Goal: Find contact information: Find contact information

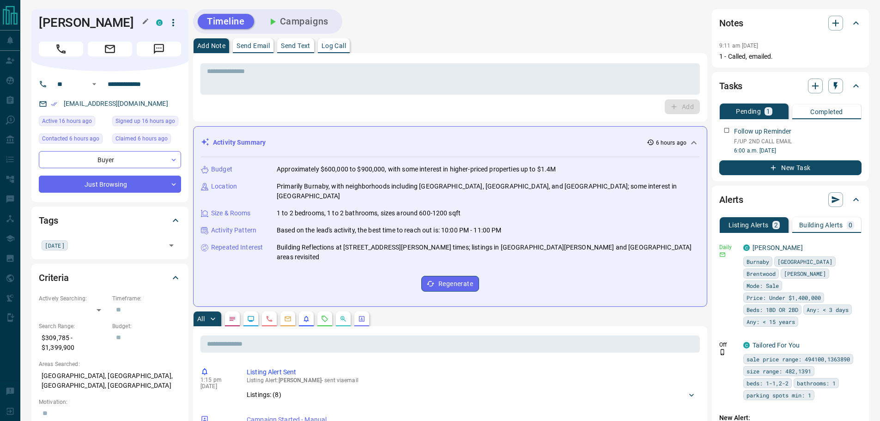
click at [43, 25] on h1 "[PERSON_NAME]" at bounding box center [91, 22] width 104 height 15
copy div "[PERSON_NAME] C"
drag, startPoint x: 75, startPoint y: 347, endPoint x: 40, endPoint y: 341, distance: 35.7
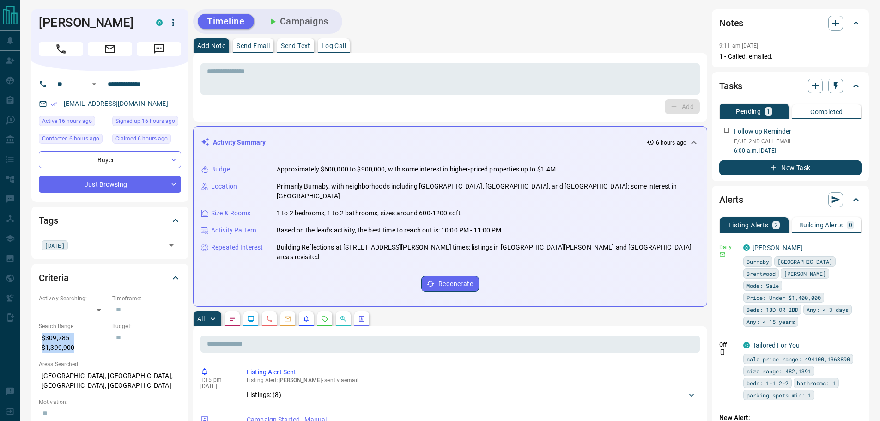
click at [40, 341] on p "$309,785 - $1,399,900" at bounding box center [73, 342] width 69 height 25
copy p "$309,785 - $1,399,900"
drag, startPoint x: 157, startPoint y: 80, endPoint x: 108, endPoint y: 84, distance: 49.6
click at [108, 84] on input "**********" at bounding box center [140, 84] width 72 height 15
drag, startPoint x: 141, startPoint y: 104, endPoint x: 60, endPoint y: 106, distance: 81.3
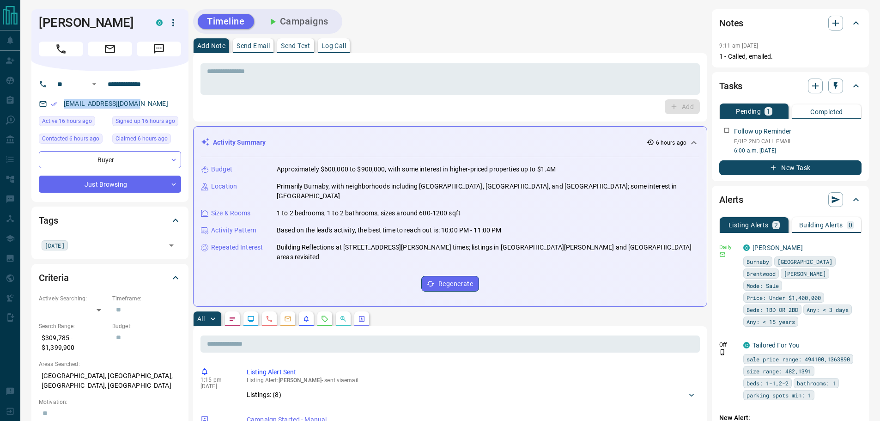
click at [60, 106] on div "[EMAIL_ADDRESS][DOMAIN_NAME]" at bounding box center [110, 103] width 142 height 15
copy link "[EMAIL_ADDRESS][DOMAIN_NAME]"
click at [86, 371] on p "[GEOGRAPHIC_DATA], [GEOGRAPHIC_DATA], [GEOGRAPHIC_DATA], [GEOGRAPHIC_DATA]" at bounding box center [110, 380] width 142 height 25
click at [87, 371] on p "[GEOGRAPHIC_DATA], [GEOGRAPHIC_DATA], [GEOGRAPHIC_DATA], [GEOGRAPHIC_DATA]" at bounding box center [110, 380] width 142 height 25
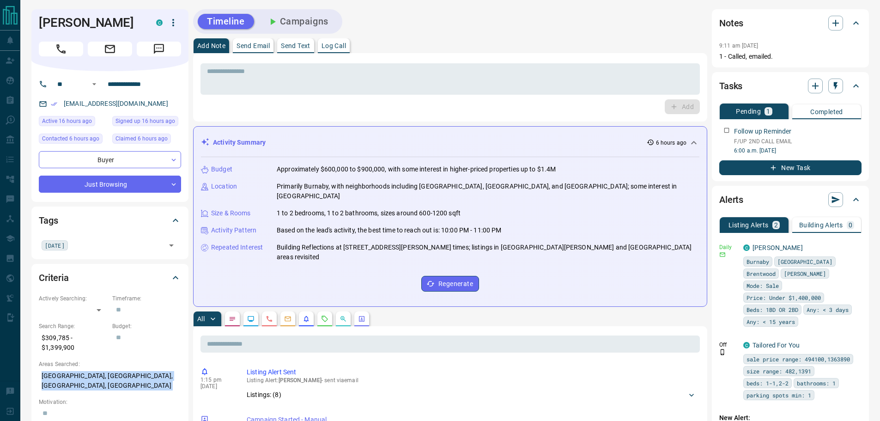
copy p "[GEOGRAPHIC_DATA], [GEOGRAPHIC_DATA], [GEOGRAPHIC_DATA], [GEOGRAPHIC_DATA]"
